Goal: Transaction & Acquisition: Book appointment/travel/reservation

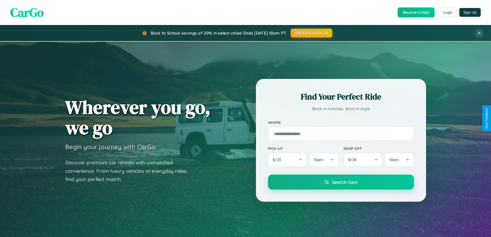
scroll to position [15, 0]
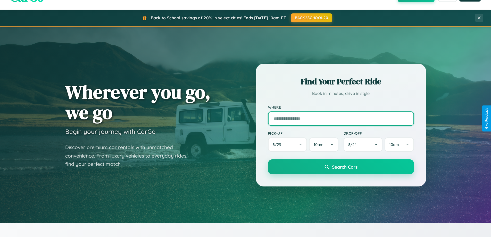
click at [341, 118] on input "text" at bounding box center [341, 118] width 146 height 14
type input "**********"
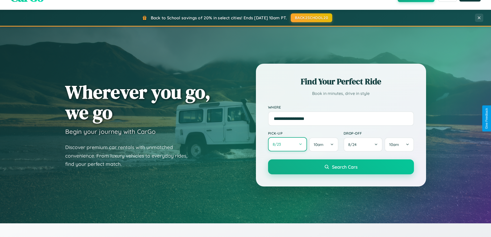
click at [288, 144] on button "8 / 23" at bounding box center [287, 144] width 39 height 14
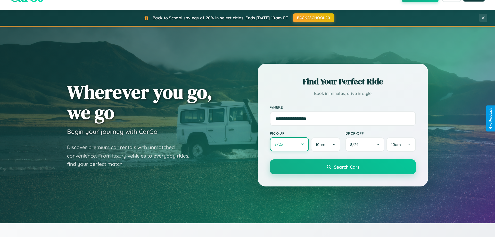
select select "*"
select select "****"
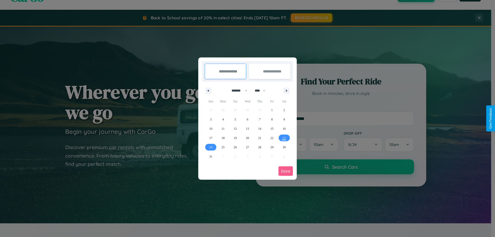
drag, startPoint x: 237, startPoint y: 91, endPoint x: 248, endPoint y: 103, distance: 16.5
click at [237, 91] on select "******* ******** ***** ***** *** **** **** ****** ********* ******* ******** **…" at bounding box center [239, 90] width 22 height 9
select select "**"
click at [247, 119] on span "5" at bounding box center [248, 119] width 2 height 9
type input "**********"
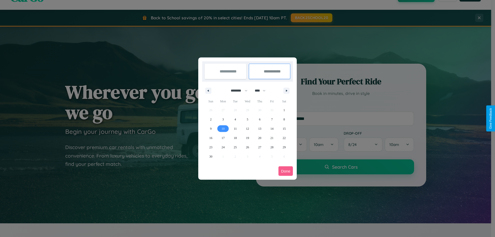
click at [223, 128] on span "10" at bounding box center [223, 128] width 3 height 9
type input "**********"
click at [286, 171] on button "Done" at bounding box center [286, 171] width 14 height 10
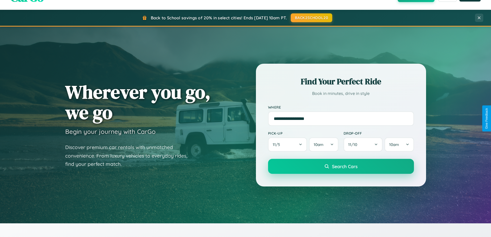
click at [341, 166] on span "Search Cars" at bounding box center [345, 167] width 26 height 6
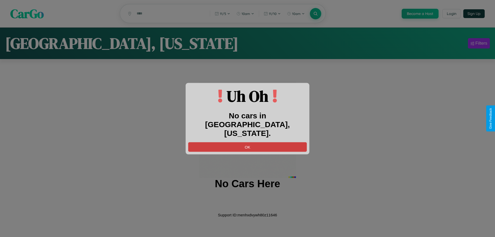
click at [248, 142] on button "OK" at bounding box center [247, 147] width 119 height 10
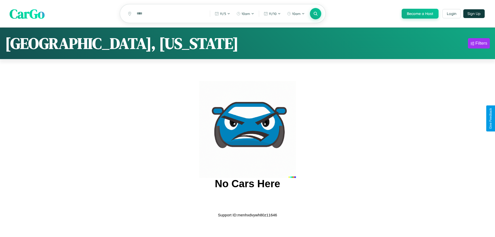
click at [27, 14] on span "CarGo" at bounding box center [27, 14] width 35 height 18
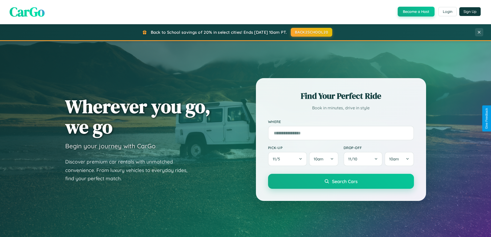
scroll to position [829, 0]
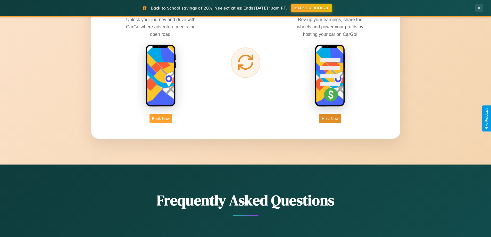
click at [161, 118] on button "Book Now" at bounding box center [161, 119] width 23 height 10
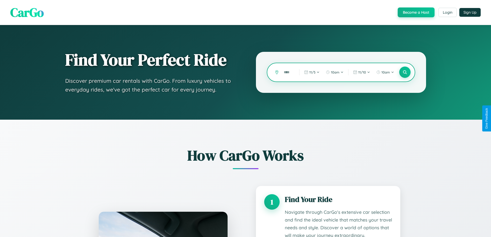
click at [288, 72] on input "text" at bounding box center [287, 72] width 13 height 9
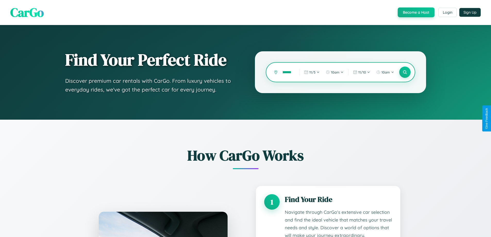
scroll to position [0, 12]
type input "**********"
click at [405, 72] on icon at bounding box center [405, 72] width 5 height 5
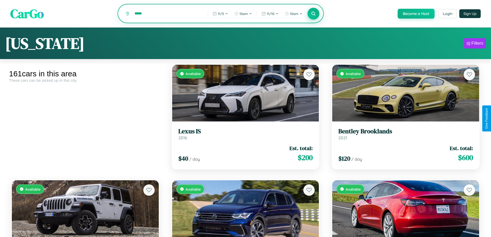
type input "*****"
click at [313, 14] on icon at bounding box center [313, 13] width 5 height 5
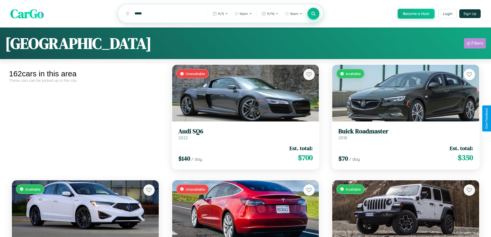
click at [475, 44] on div "Filters" at bounding box center [478, 43] width 12 height 5
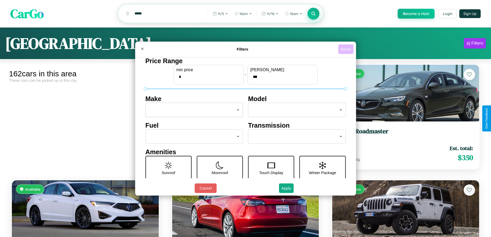
click at [347, 49] on button "Reset" at bounding box center [345, 49] width 15 height 10
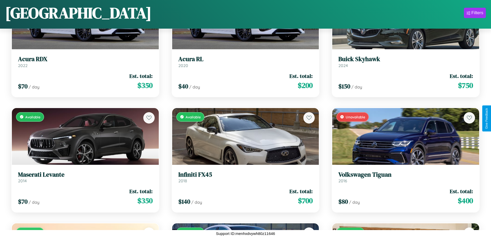
scroll to position [3075, 0]
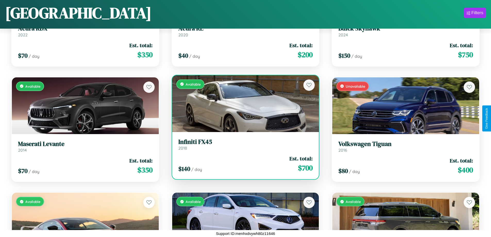
click at [243, 146] on link "Infiniti FX45 2018" at bounding box center [245, 144] width 135 height 13
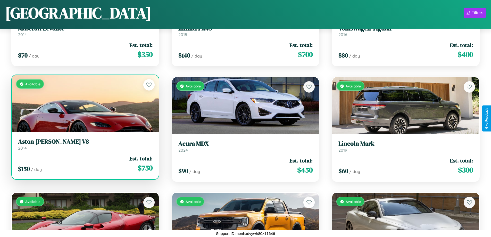
click at [85, 145] on h3 "Aston Martin V8" at bounding box center [85, 141] width 135 height 7
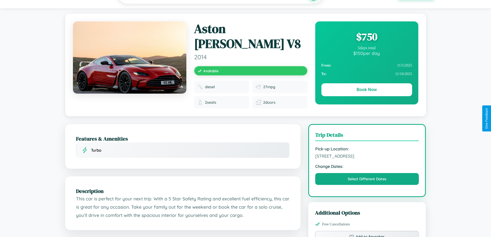
scroll to position [292, 0]
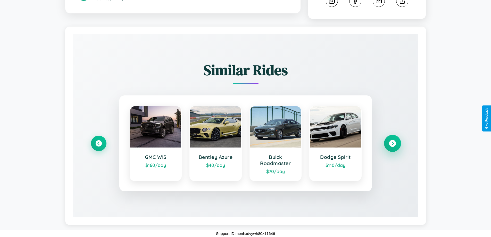
click at [393, 143] on icon at bounding box center [392, 143] width 7 height 7
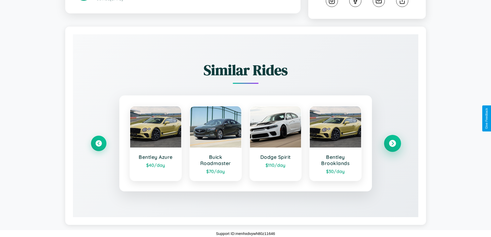
click at [393, 143] on icon at bounding box center [392, 143] width 7 height 7
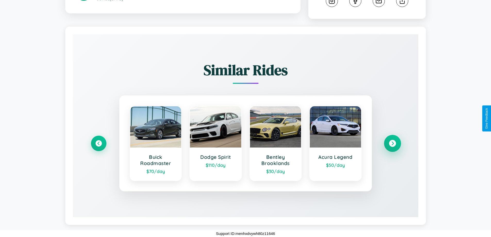
click at [393, 143] on icon at bounding box center [392, 143] width 7 height 7
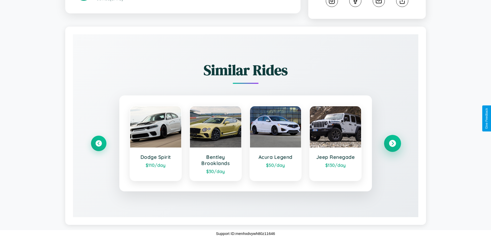
click at [393, 143] on icon at bounding box center [392, 143] width 7 height 7
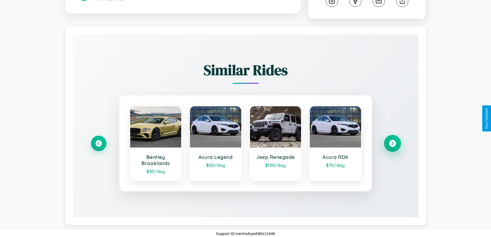
click at [393, 143] on icon at bounding box center [392, 143] width 7 height 7
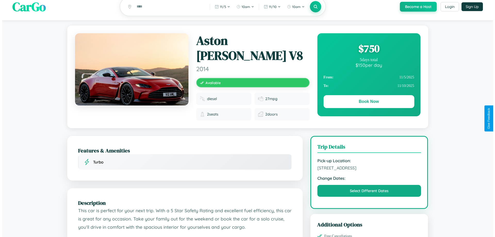
scroll to position [0, 0]
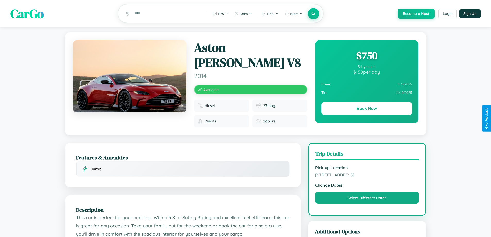
click at [367, 56] on div "$ 750" at bounding box center [367, 55] width 91 height 14
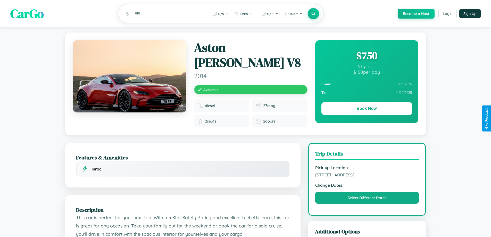
click at [367, 56] on div "$ 750" at bounding box center [367, 55] width 91 height 14
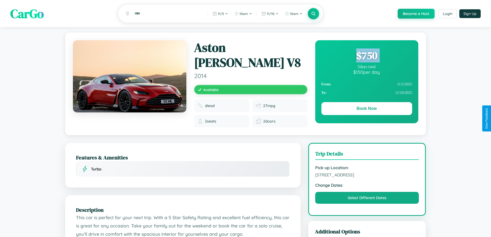
click at [367, 56] on div "$ 750" at bounding box center [367, 55] width 91 height 14
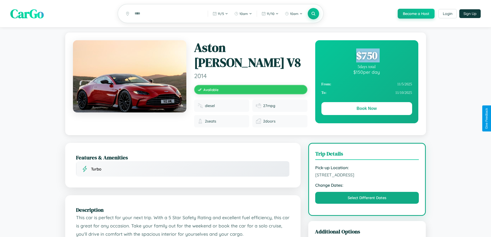
click at [367, 56] on div "$ 750" at bounding box center [367, 55] width 91 height 14
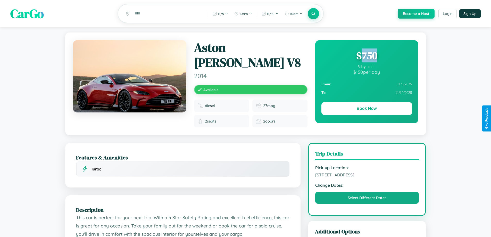
click at [367, 56] on div "$ 750" at bounding box center [367, 55] width 91 height 14
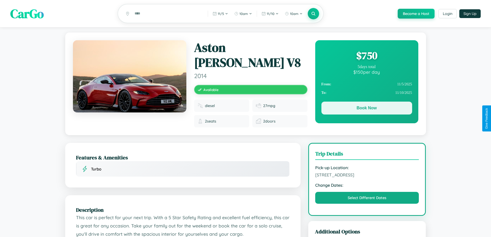
click at [367, 109] on button "Book Now" at bounding box center [367, 108] width 91 height 13
